Goal: Information Seeking & Learning: Learn about a topic

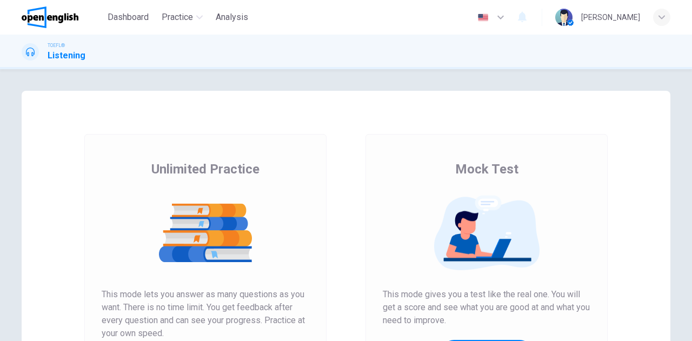
scroll to position [182, 0]
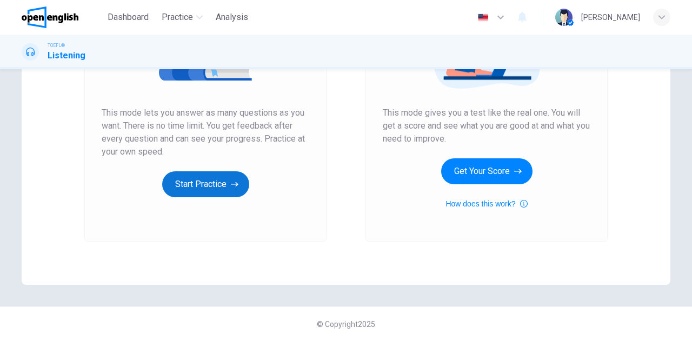
click at [208, 182] on button "Start Practice" at bounding box center [205, 184] width 87 height 26
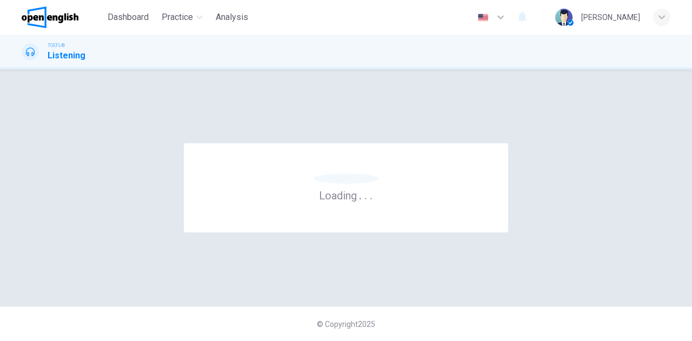
scroll to position [0, 0]
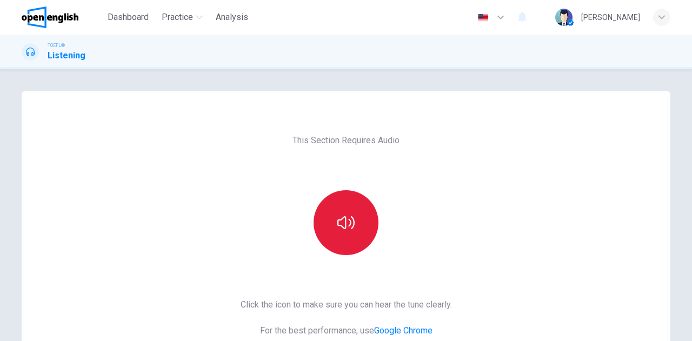
click at [320, 228] on button "button" at bounding box center [345, 222] width 65 height 65
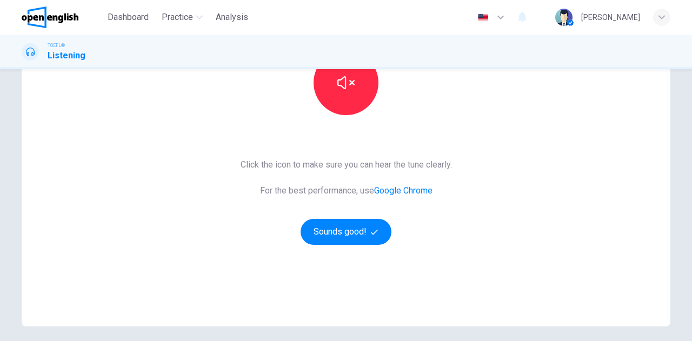
scroll to position [162, 0]
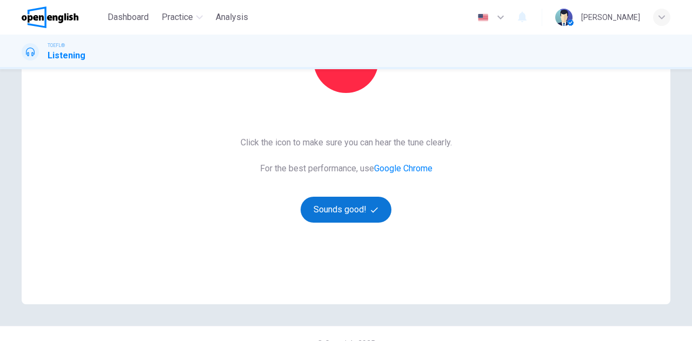
click at [325, 208] on button "Sounds good!" at bounding box center [345, 210] width 91 height 26
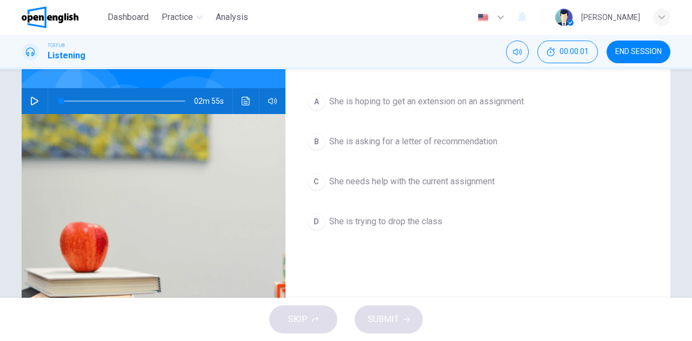
scroll to position [0, 0]
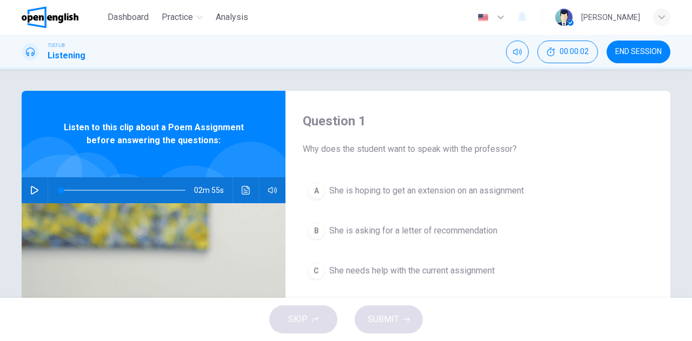
click at [30, 188] on icon "button" at bounding box center [34, 190] width 9 height 9
click at [34, 186] on icon "button" at bounding box center [34, 190] width 9 height 9
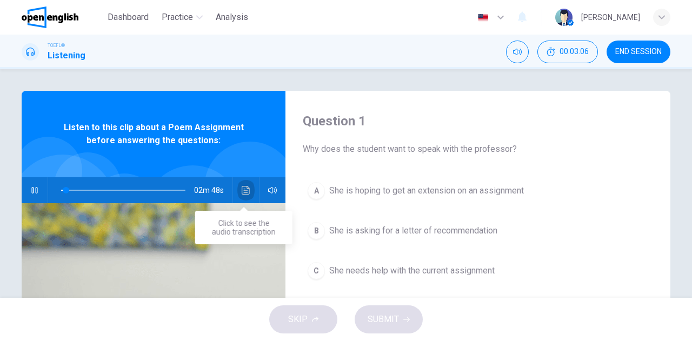
click at [245, 190] on icon "Click to see the audio transcription" at bounding box center [246, 190] width 9 height 9
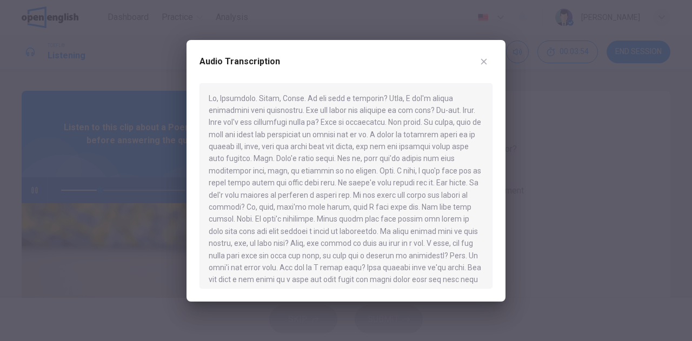
click at [110, 162] on div at bounding box center [346, 170] width 692 height 341
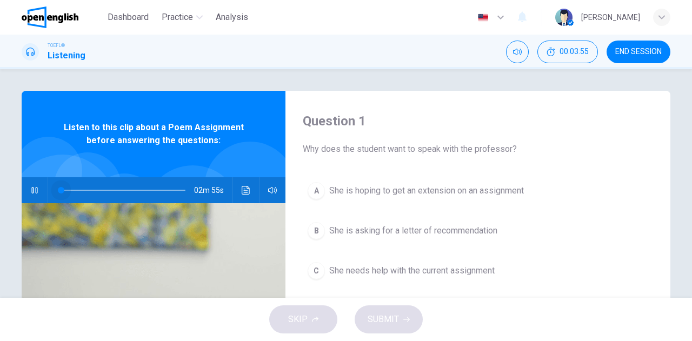
drag, startPoint x: 98, startPoint y: 189, endPoint x: 43, endPoint y: 192, distance: 55.2
click at [43, 192] on div "02m 55s" at bounding box center [154, 190] width 264 height 26
click at [242, 189] on icon "Click to see the audio transcription" at bounding box center [246, 190] width 9 height 9
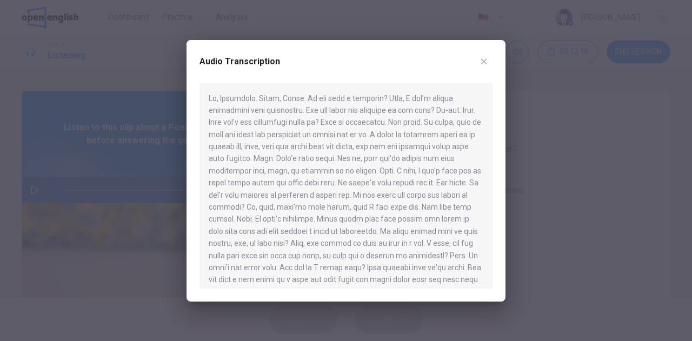
click at [37, 164] on div at bounding box center [346, 170] width 692 height 341
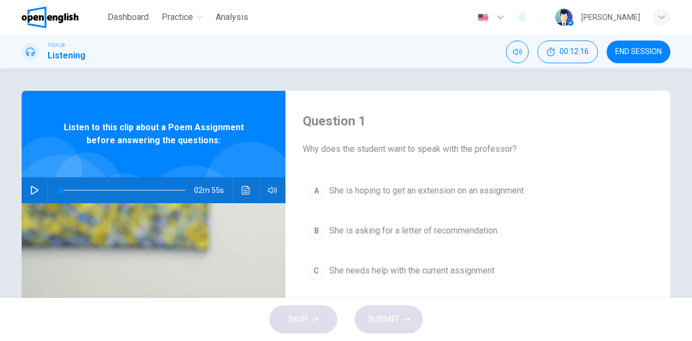
click at [34, 190] on icon "button" at bounding box center [34, 190] width 9 height 9
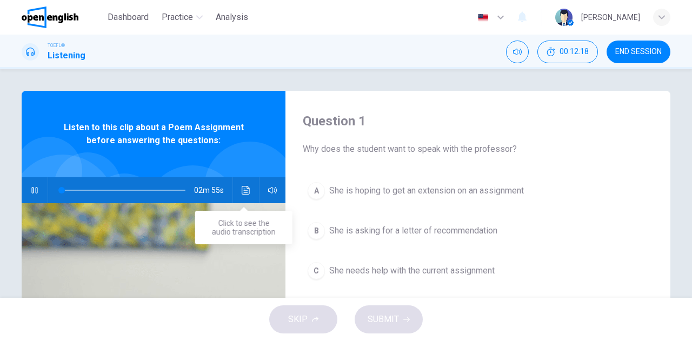
click at [245, 188] on icon "Click to see the audio transcription" at bounding box center [246, 190] width 8 height 9
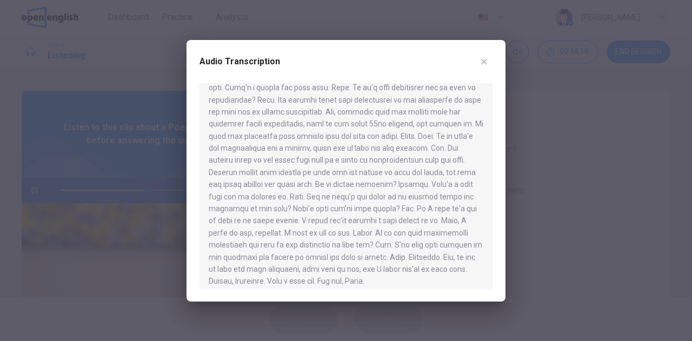
scroll to position [236, 0]
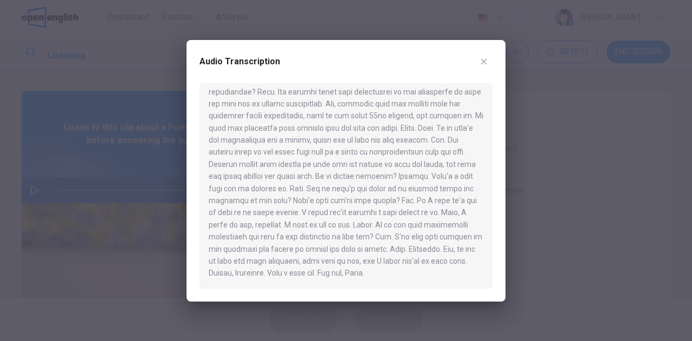
drag, startPoint x: 96, startPoint y: 170, endPoint x: 65, endPoint y: 183, distance: 33.4
click at [96, 170] on div at bounding box center [346, 170] width 692 height 341
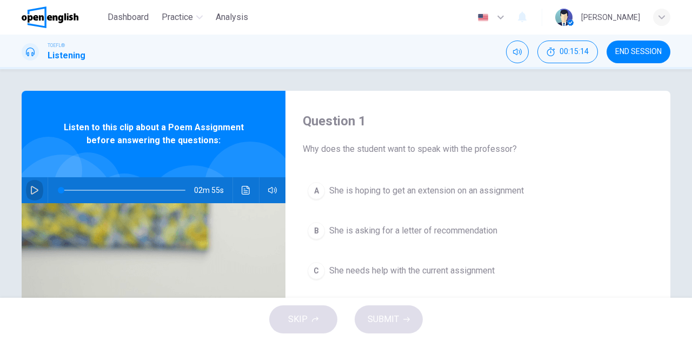
click at [32, 192] on icon "button" at bounding box center [35, 190] width 8 height 9
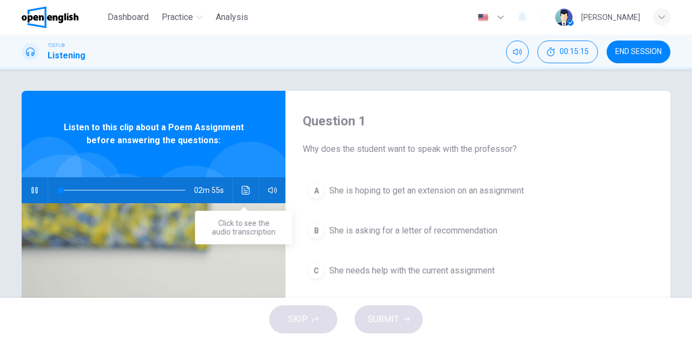
click at [242, 188] on icon "Click to see the audio transcription" at bounding box center [246, 190] width 9 height 9
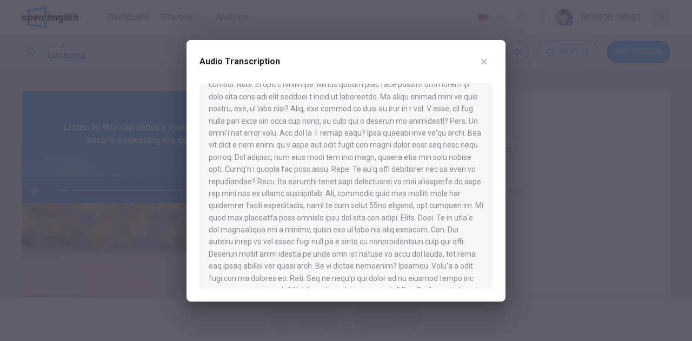
scroll to position [162, 0]
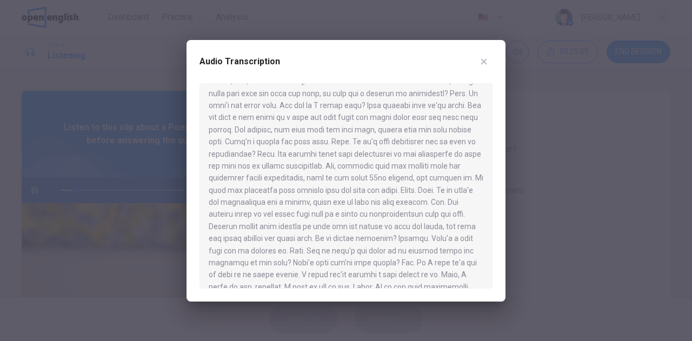
click at [91, 135] on div at bounding box center [346, 170] width 692 height 341
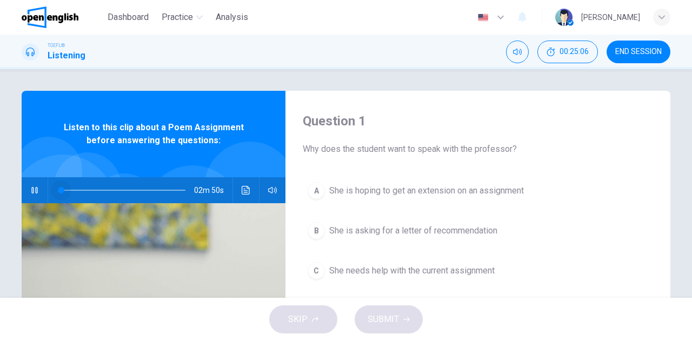
drag, startPoint x: 69, startPoint y: 191, endPoint x: 44, endPoint y: 185, distance: 25.6
click at [48, 185] on div at bounding box center [121, 190] width 146 height 26
click at [242, 189] on icon "Click to see the audio transcription" at bounding box center [246, 190] width 9 height 9
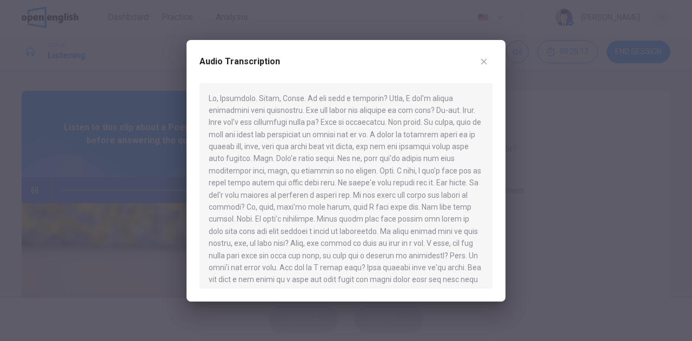
click at [64, 167] on div at bounding box center [346, 170] width 692 height 341
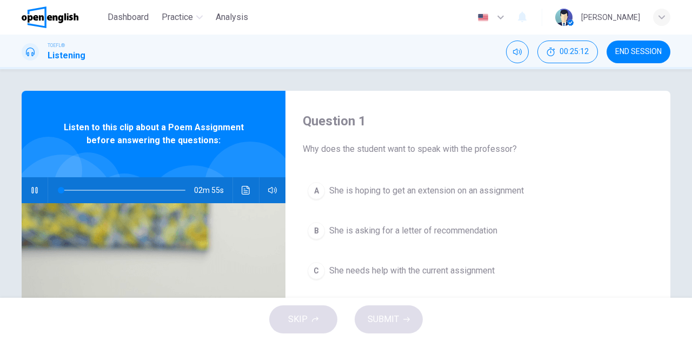
click at [31, 184] on button "button" at bounding box center [34, 190] width 17 height 26
click at [35, 190] on icon "button" at bounding box center [35, 190] width 8 height 9
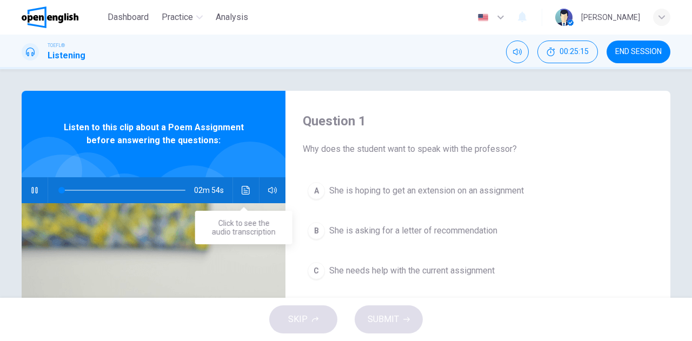
click at [243, 189] on icon "Click to see the audio transcription" at bounding box center [246, 190] width 9 height 9
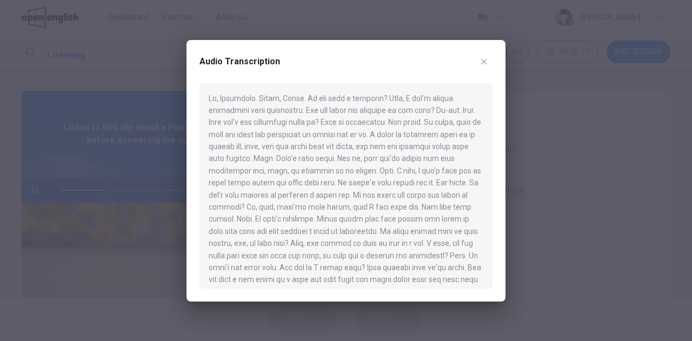
click at [64, 190] on div at bounding box center [346, 170] width 692 height 341
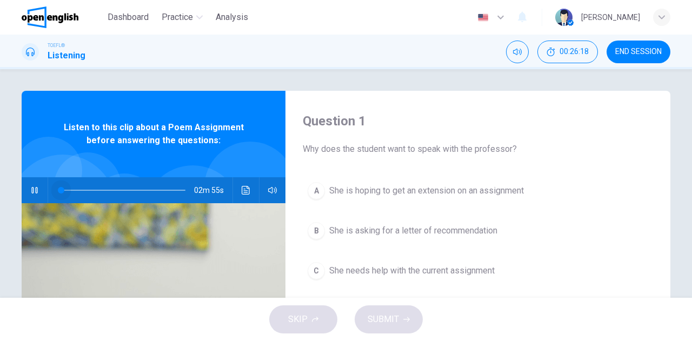
click at [61, 190] on span at bounding box center [123, 190] width 124 height 15
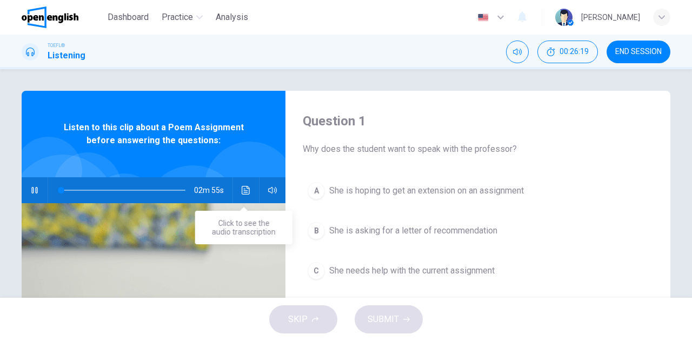
click at [242, 189] on icon "Click to see the audio transcription" at bounding box center [246, 190] width 8 height 9
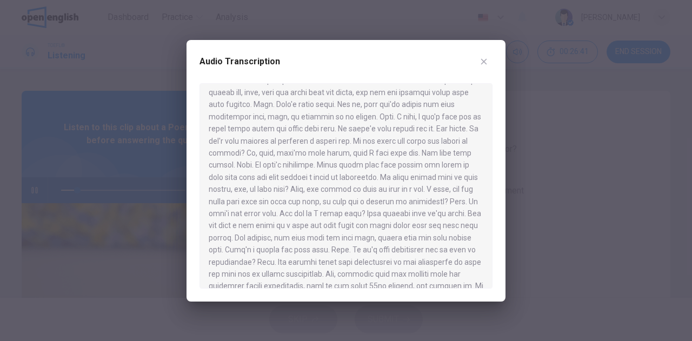
scroll to position [0, 0]
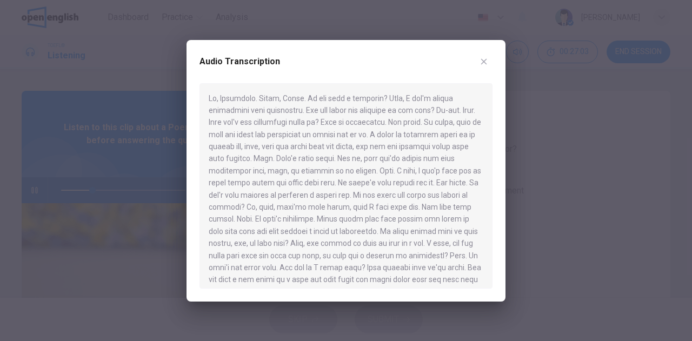
click at [116, 166] on div at bounding box center [346, 170] width 692 height 341
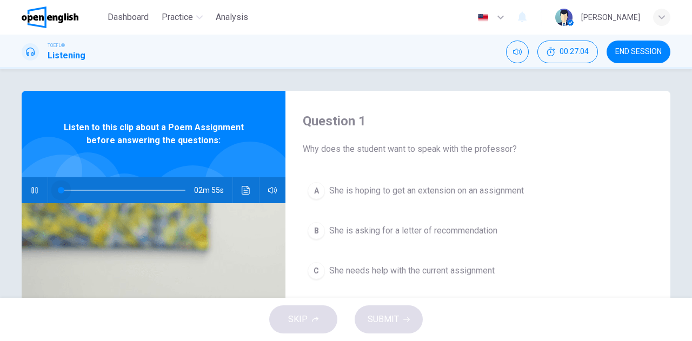
drag, startPoint x: 89, startPoint y: 190, endPoint x: 50, endPoint y: 185, distance: 39.1
click at [58, 187] on span at bounding box center [61, 190] width 6 height 6
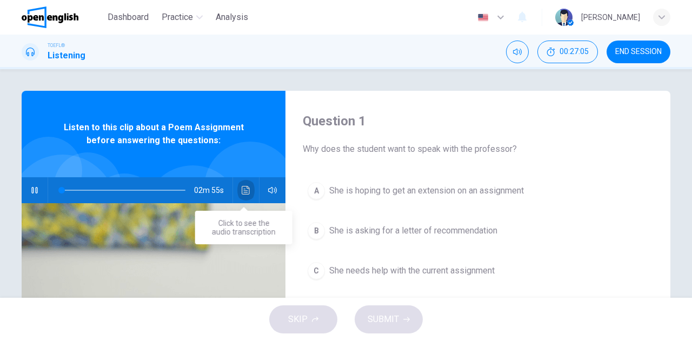
click at [242, 190] on icon "Click to see the audio transcription" at bounding box center [246, 190] width 8 height 9
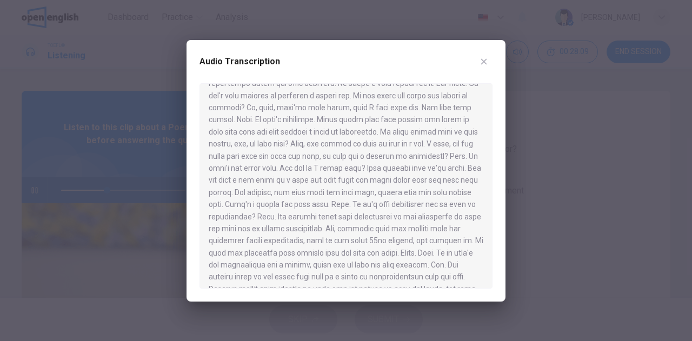
scroll to position [110, 0]
drag, startPoint x: 483, startPoint y: 154, endPoint x: 481, endPoint y: 159, distance: 5.8
click at [481, 159] on div at bounding box center [345, 185] width 293 height 205
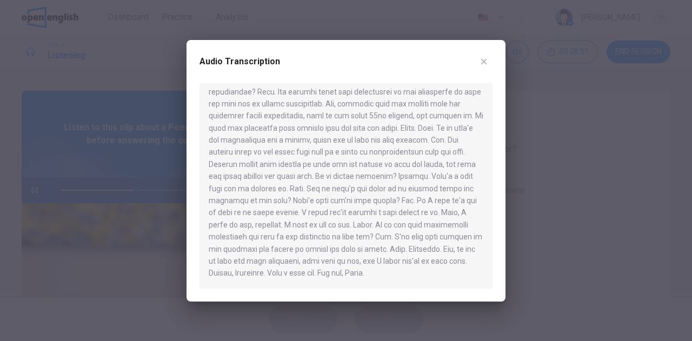
scroll to position [236, 0]
click at [29, 196] on div at bounding box center [346, 170] width 692 height 341
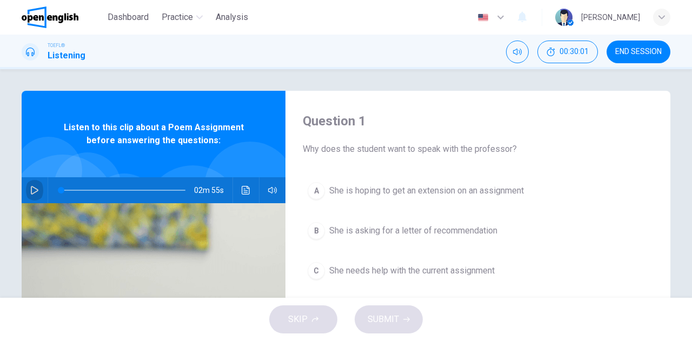
click at [30, 191] on icon "button" at bounding box center [34, 190] width 9 height 9
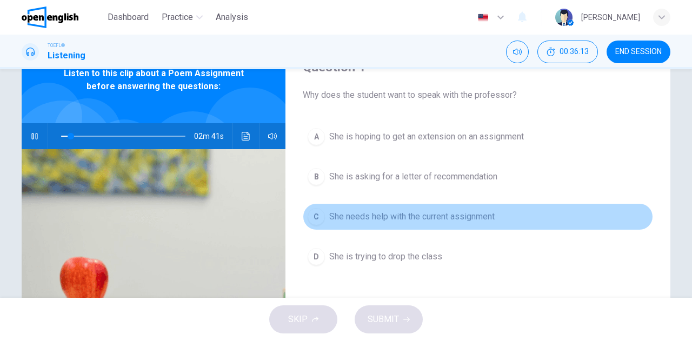
click at [332, 210] on span "She needs help with the current assignment" at bounding box center [411, 216] width 165 height 13
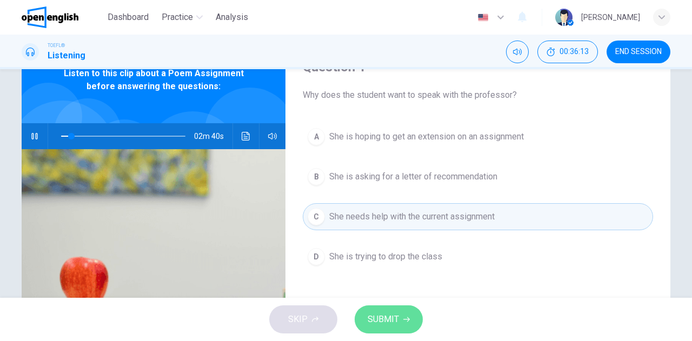
click at [379, 326] on span "SUBMIT" at bounding box center [382, 319] width 31 height 15
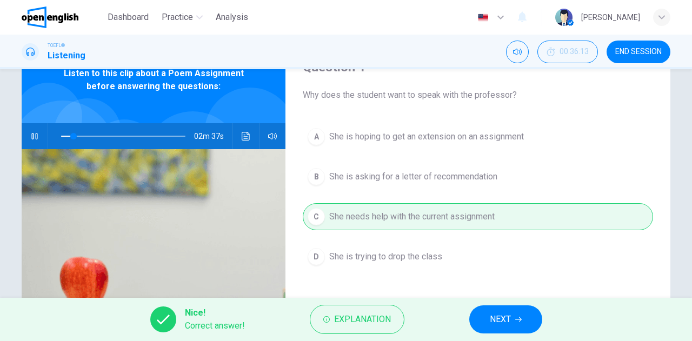
click at [516, 319] on icon "button" at bounding box center [518, 319] width 6 height 5
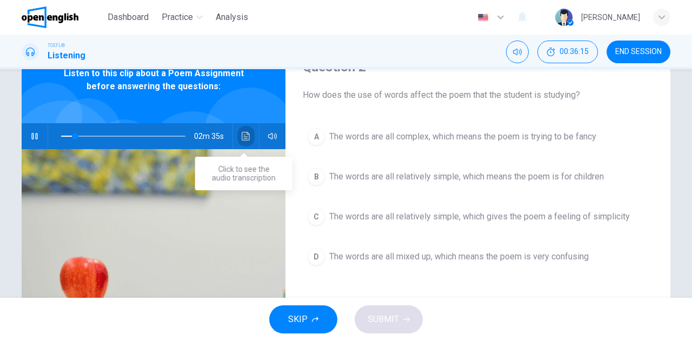
click at [247, 135] on icon "Click to see the audio transcription" at bounding box center [246, 136] width 9 height 9
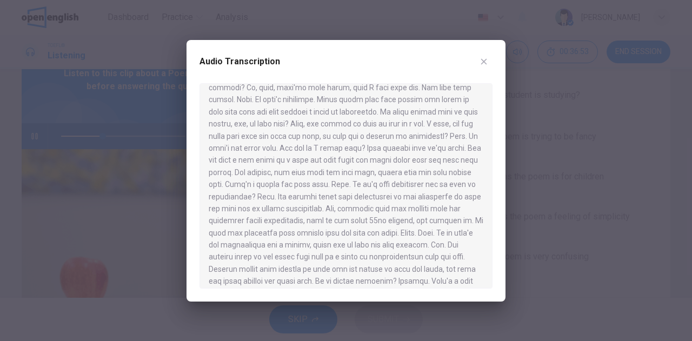
scroll to position [126, 0]
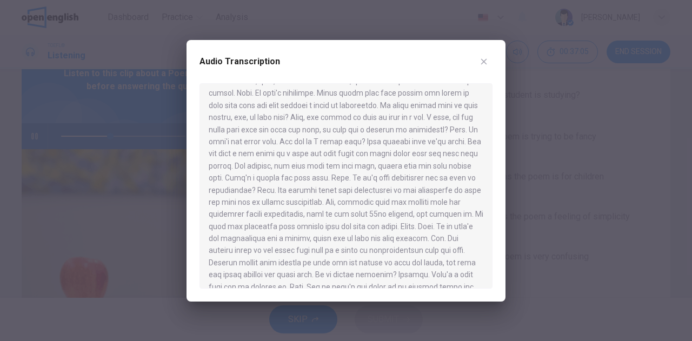
type input "**"
click at [134, 118] on div at bounding box center [346, 170] width 692 height 341
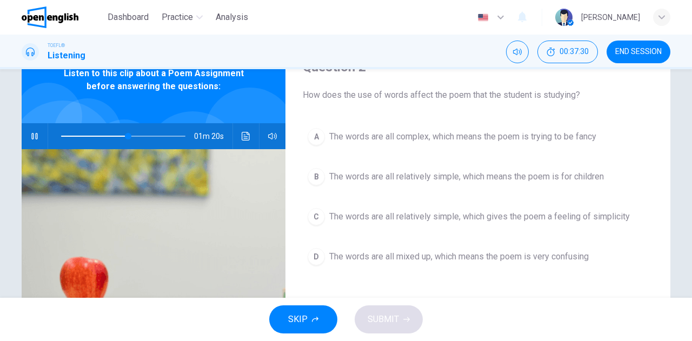
click at [89, 137] on span at bounding box center [123, 136] width 124 height 15
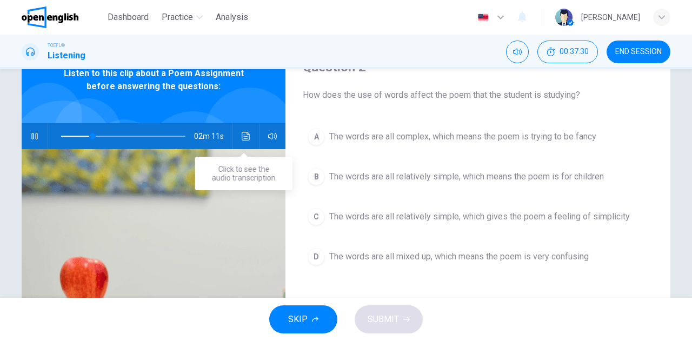
click at [242, 136] on icon "Click to see the audio transcription" at bounding box center [246, 136] width 9 height 9
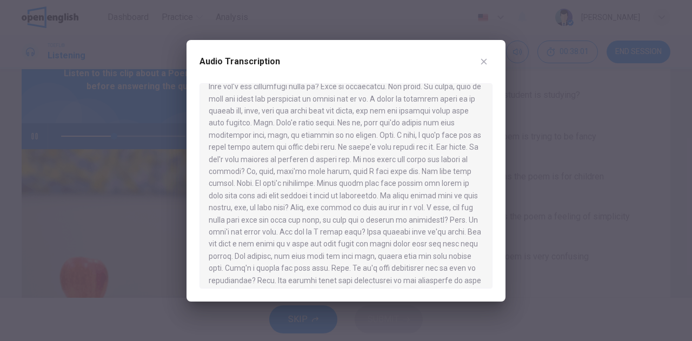
scroll to position [0, 0]
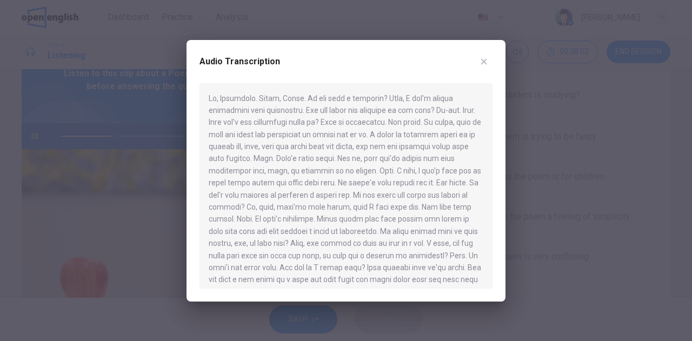
click at [71, 136] on div at bounding box center [346, 170] width 692 height 341
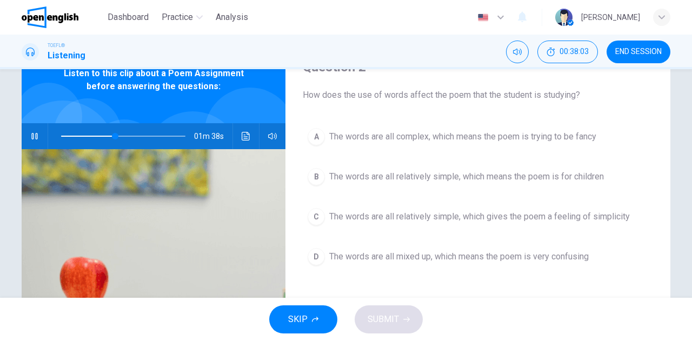
click at [71, 136] on span at bounding box center [123, 136] width 124 height 15
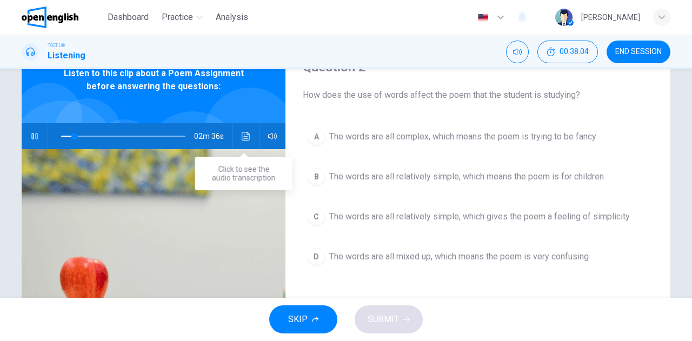
click at [243, 138] on icon "Click to see the audio transcription" at bounding box center [246, 136] width 8 height 9
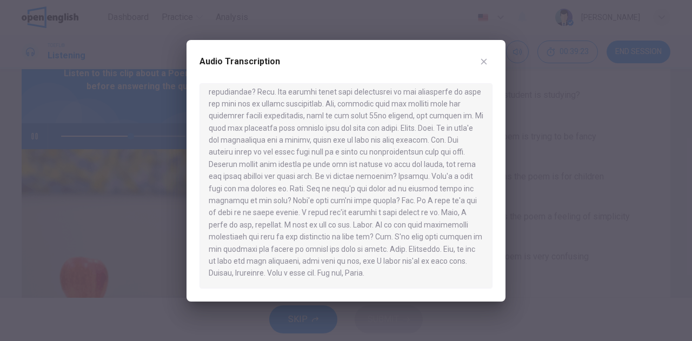
scroll to position [236, 0]
click at [660, 147] on div at bounding box center [346, 170] width 692 height 341
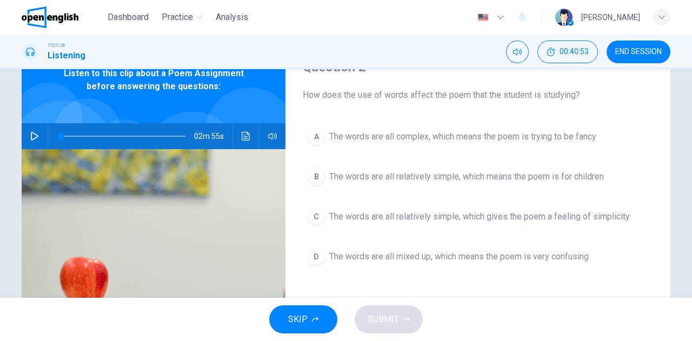
click at [31, 137] on icon "button" at bounding box center [34, 136] width 9 height 9
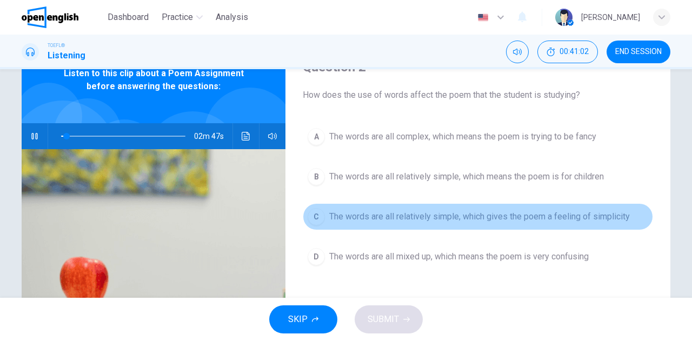
click at [379, 218] on span "The words are all relatively simple, which gives the poem a feeling of simplici…" at bounding box center [479, 216] width 300 height 13
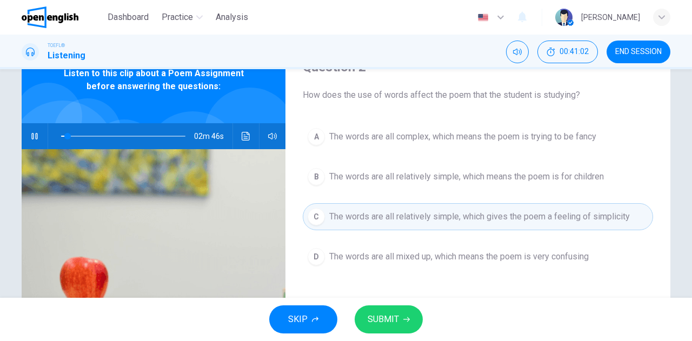
click at [394, 317] on span "SUBMIT" at bounding box center [382, 319] width 31 height 15
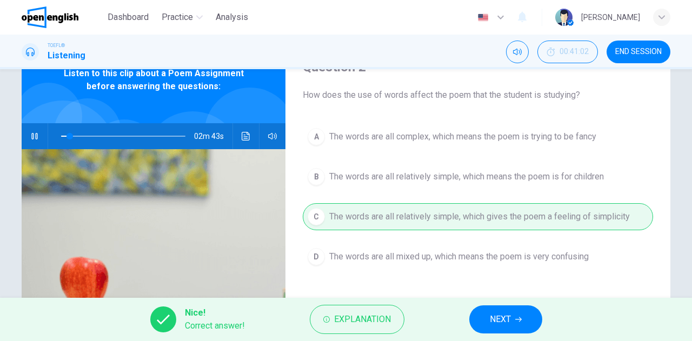
click at [513, 320] on button "NEXT" at bounding box center [505, 319] width 73 height 28
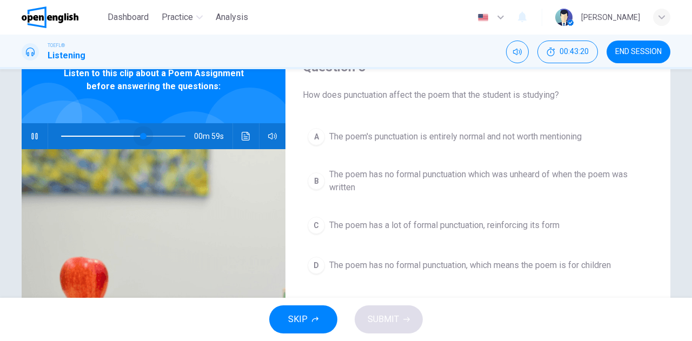
click at [142, 137] on span at bounding box center [123, 136] width 124 height 15
click at [122, 137] on span at bounding box center [123, 136] width 124 height 15
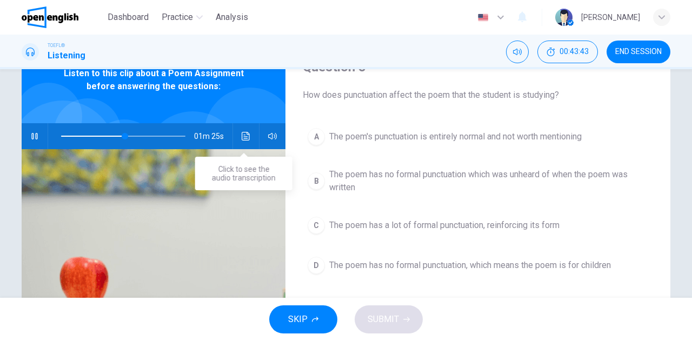
click at [237, 137] on button "Click to see the audio transcription" at bounding box center [245, 136] width 17 height 26
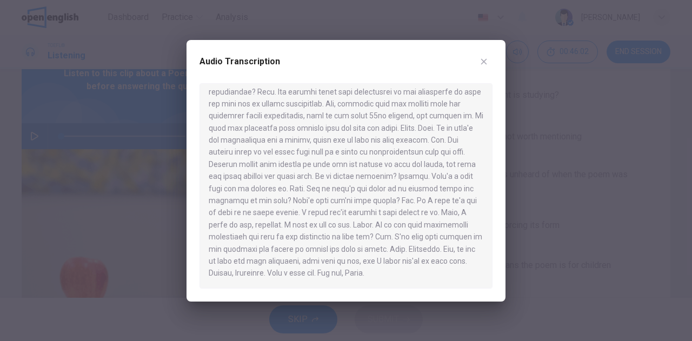
drag, startPoint x: 93, startPoint y: 92, endPoint x: 64, endPoint y: 119, distance: 39.4
click at [93, 92] on div at bounding box center [346, 170] width 692 height 341
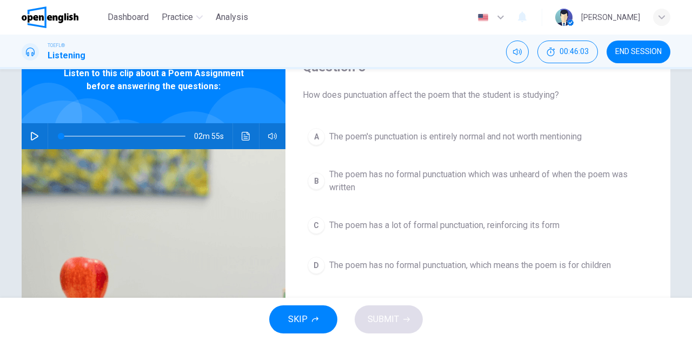
click at [26, 133] on button "button" at bounding box center [34, 136] width 17 height 26
click at [369, 172] on span "The poem has no formal punctuation which was unheard of when the poem was writt…" at bounding box center [488, 181] width 319 height 26
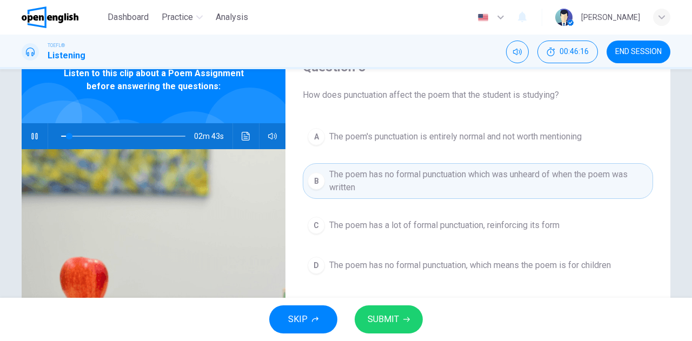
click at [396, 315] on span "SUBMIT" at bounding box center [382, 319] width 31 height 15
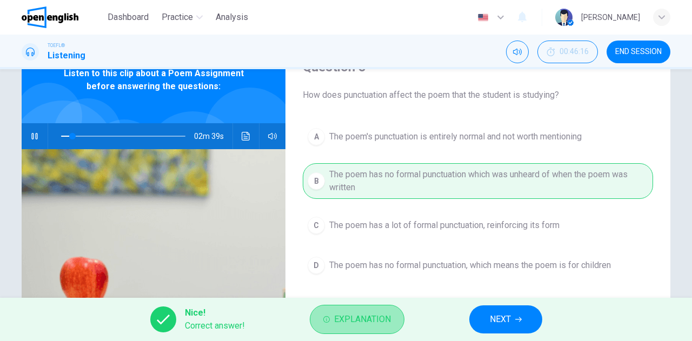
click at [363, 326] on span "Explanation" at bounding box center [362, 319] width 57 height 15
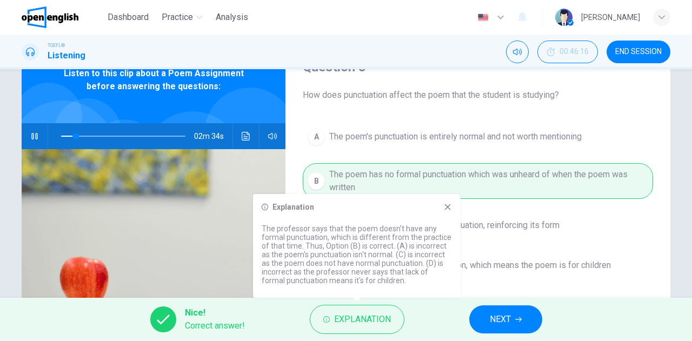
click at [449, 208] on icon at bounding box center [447, 207] width 9 height 9
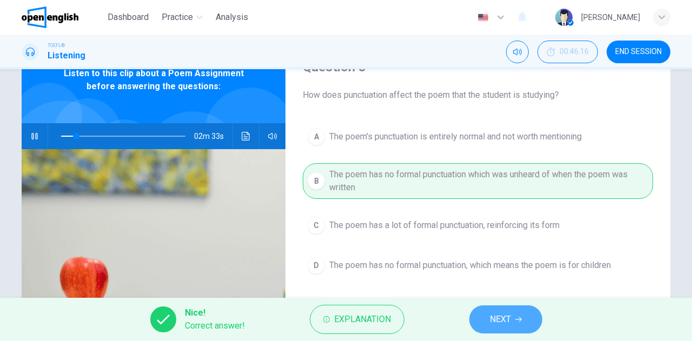
click at [509, 321] on span "NEXT" at bounding box center [500, 319] width 21 height 15
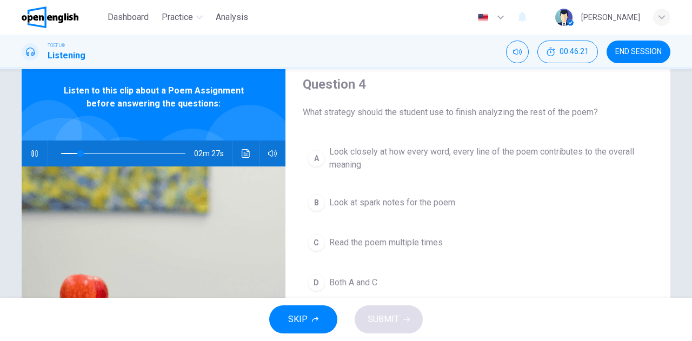
scroll to position [54, 0]
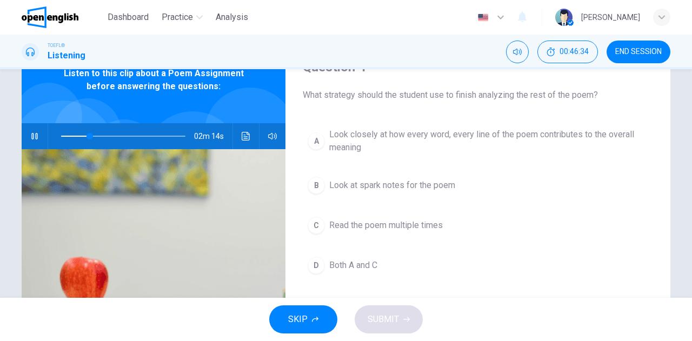
click at [352, 264] on span "Both A and C" at bounding box center [353, 265] width 48 height 13
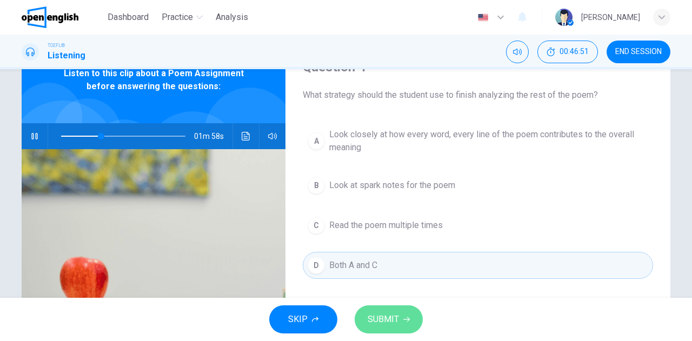
click at [384, 325] on span "SUBMIT" at bounding box center [382, 319] width 31 height 15
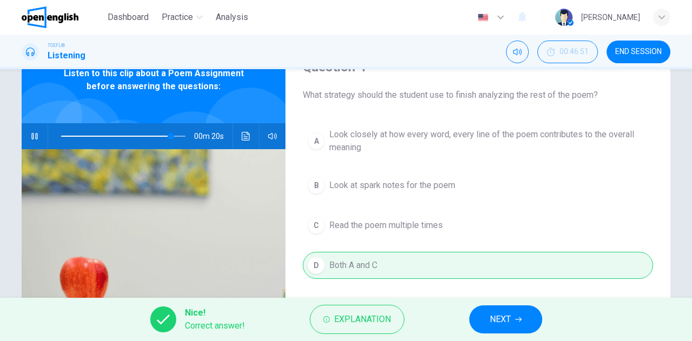
click at [504, 311] on button "NEXT" at bounding box center [505, 319] width 73 height 28
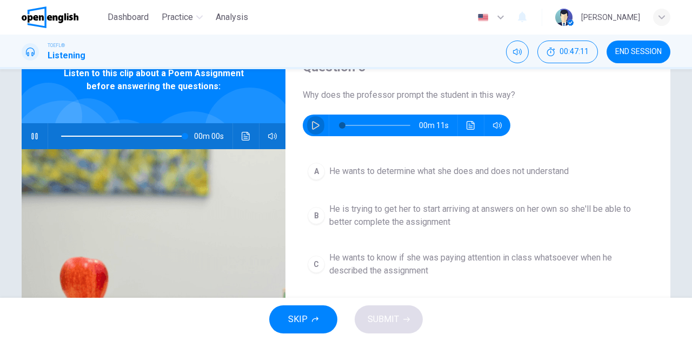
click at [311, 125] on icon "button" at bounding box center [315, 125] width 9 height 9
type input "*"
click at [30, 137] on icon "button" at bounding box center [34, 136] width 9 height 9
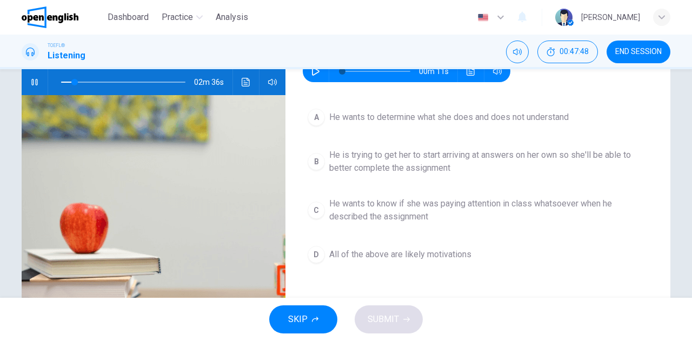
click at [347, 156] on span "He is trying to get her to start arriving at answers on her own so she'll be ab…" at bounding box center [488, 162] width 319 height 26
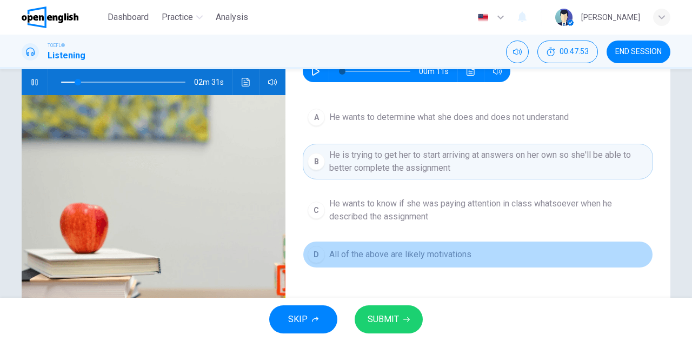
click at [358, 246] on button "D All of the above are likely motivations" at bounding box center [478, 254] width 350 height 27
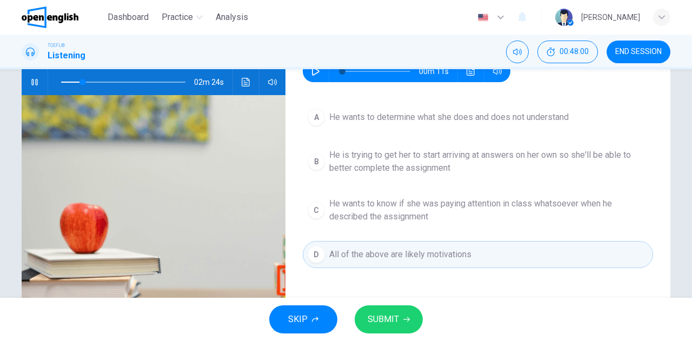
click at [390, 310] on button "SUBMIT" at bounding box center [388, 319] width 68 height 28
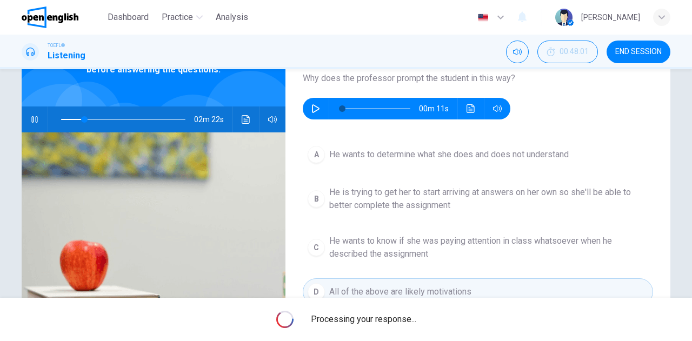
scroll to position [54, 0]
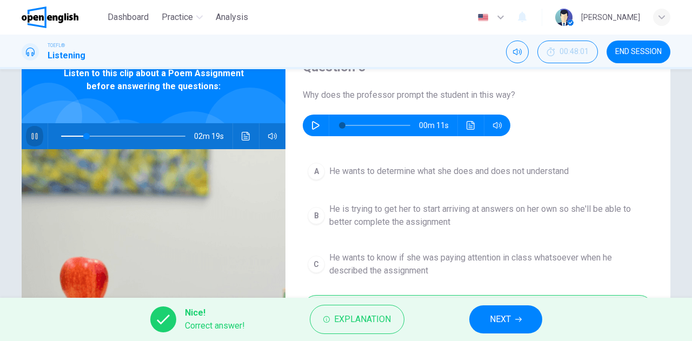
click at [33, 133] on icon "button" at bounding box center [34, 136] width 6 height 6
type input "**"
click at [319, 123] on button "button" at bounding box center [315, 126] width 17 height 22
type input "*"
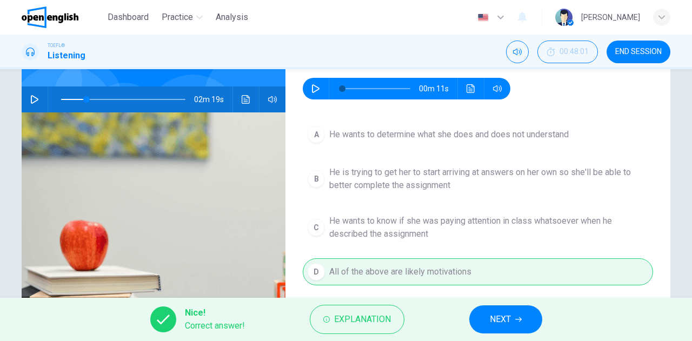
scroll to position [108, 0]
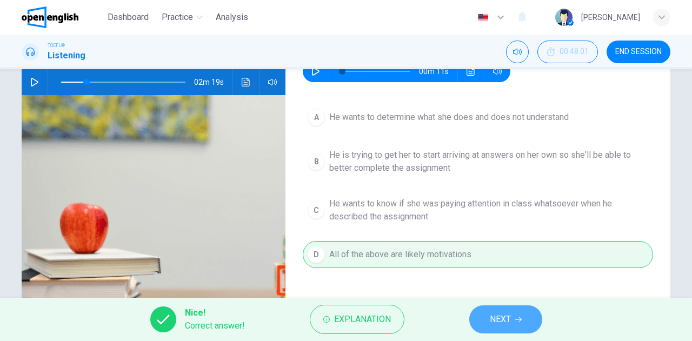
click at [515, 311] on button "NEXT" at bounding box center [505, 319] width 73 height 28
